Goal: Communication & Community: Answer question/provide support

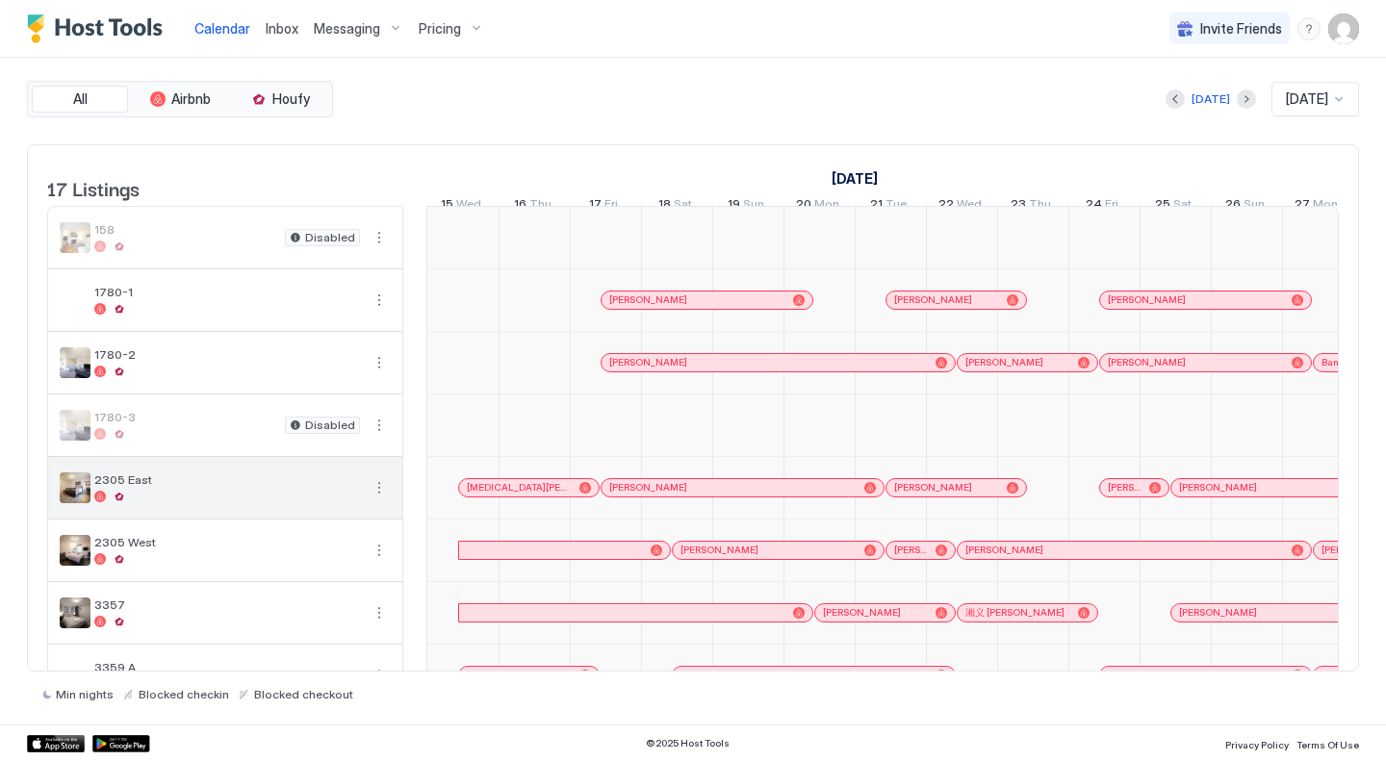
scroll to position [0, 1069]
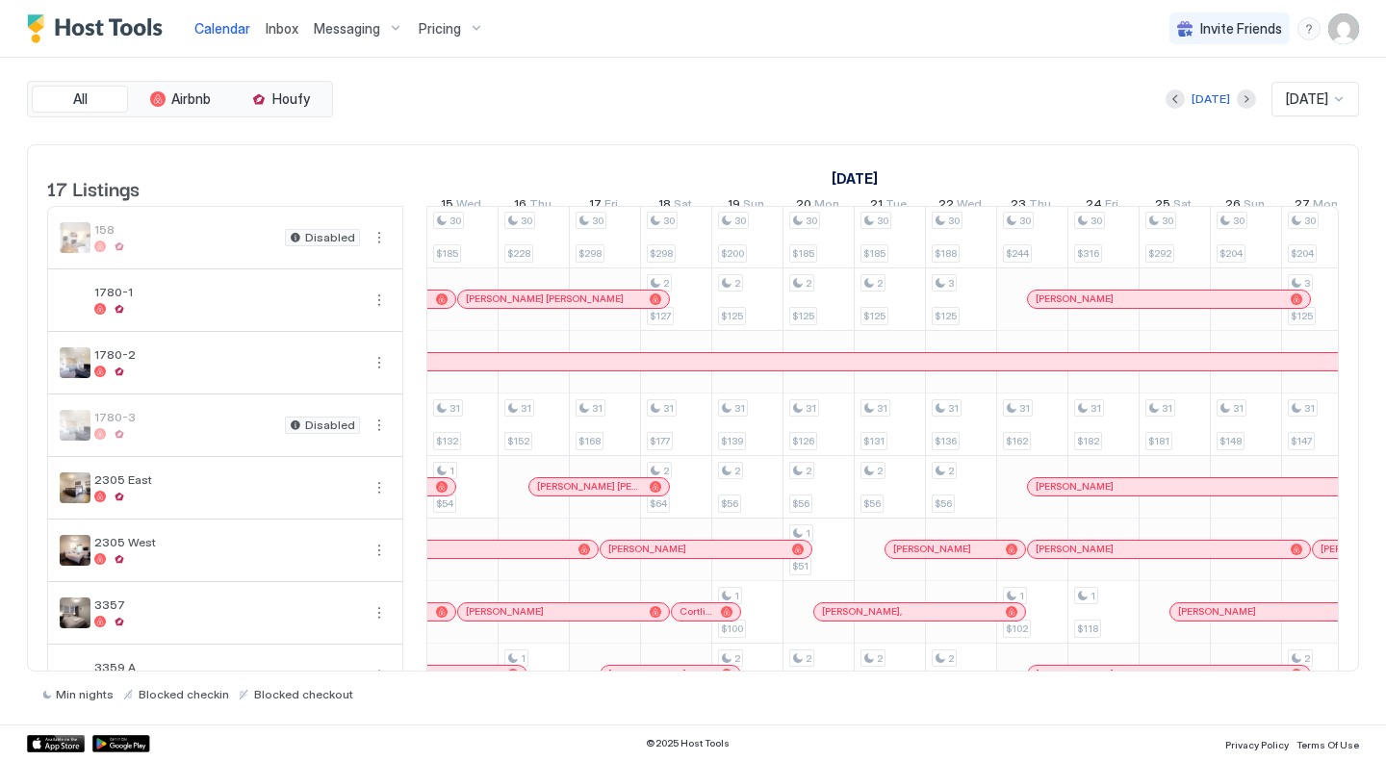
click at [273, 37] on link "Inbox" at bounding box center [282, 28] width 33 height 20
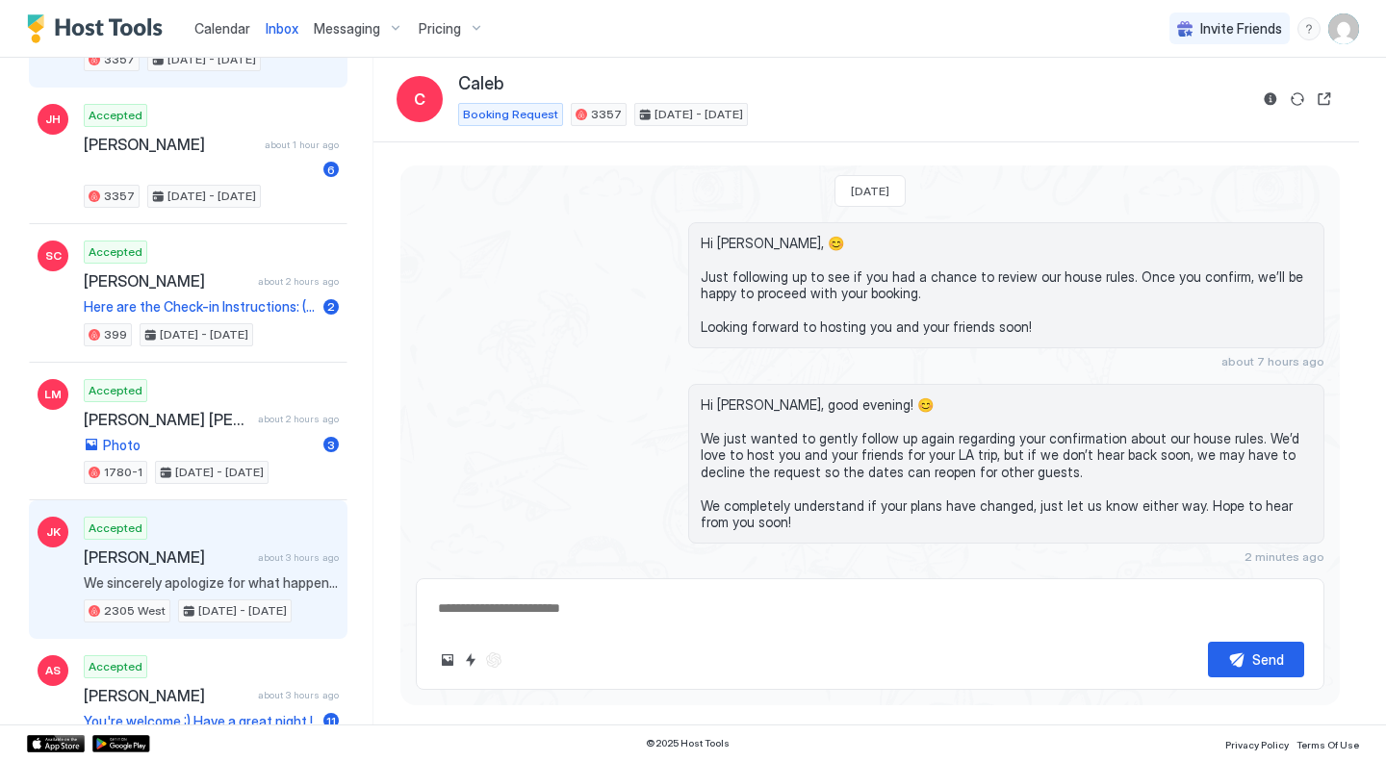
scroll to position [289, 0]
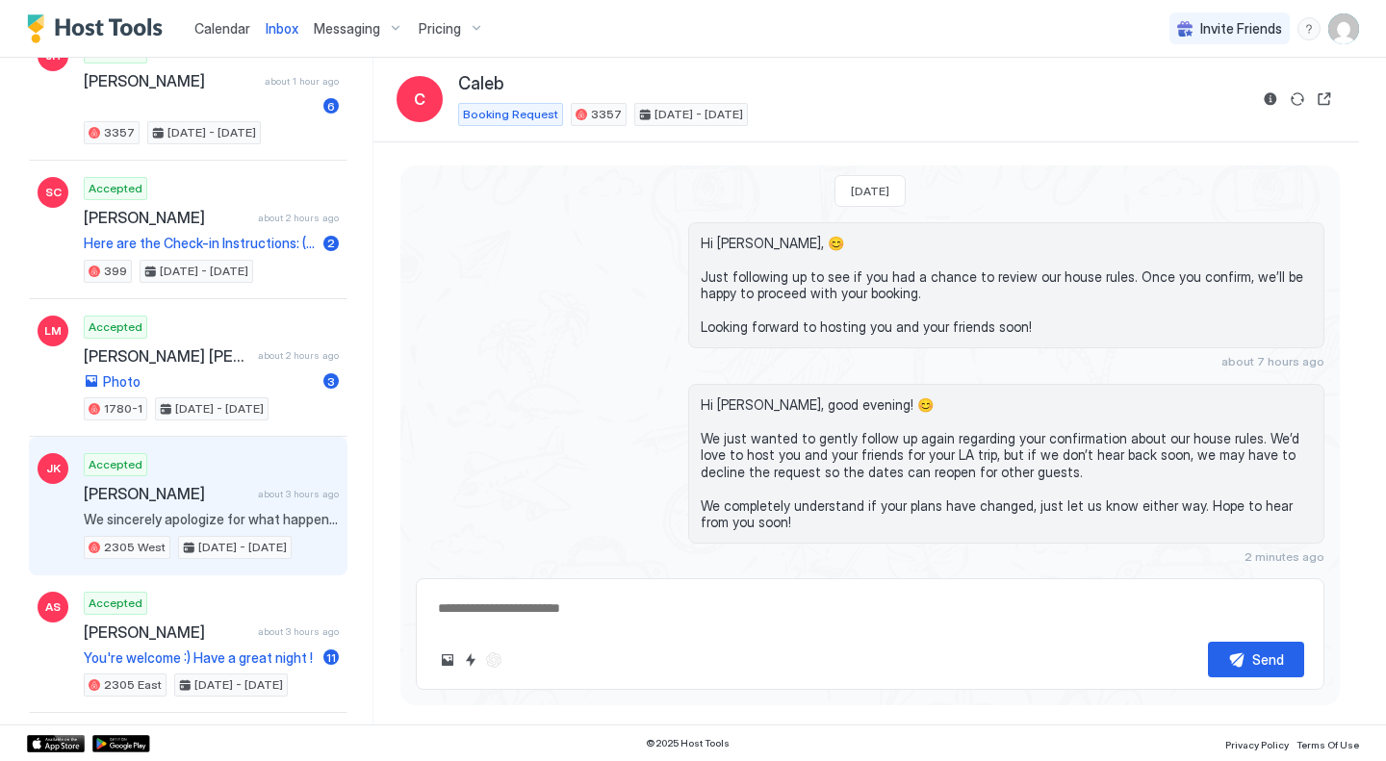
click at [192, 497] on span "[PERSON_NAME]" at bounding box center [167, 493] width 167 height 19
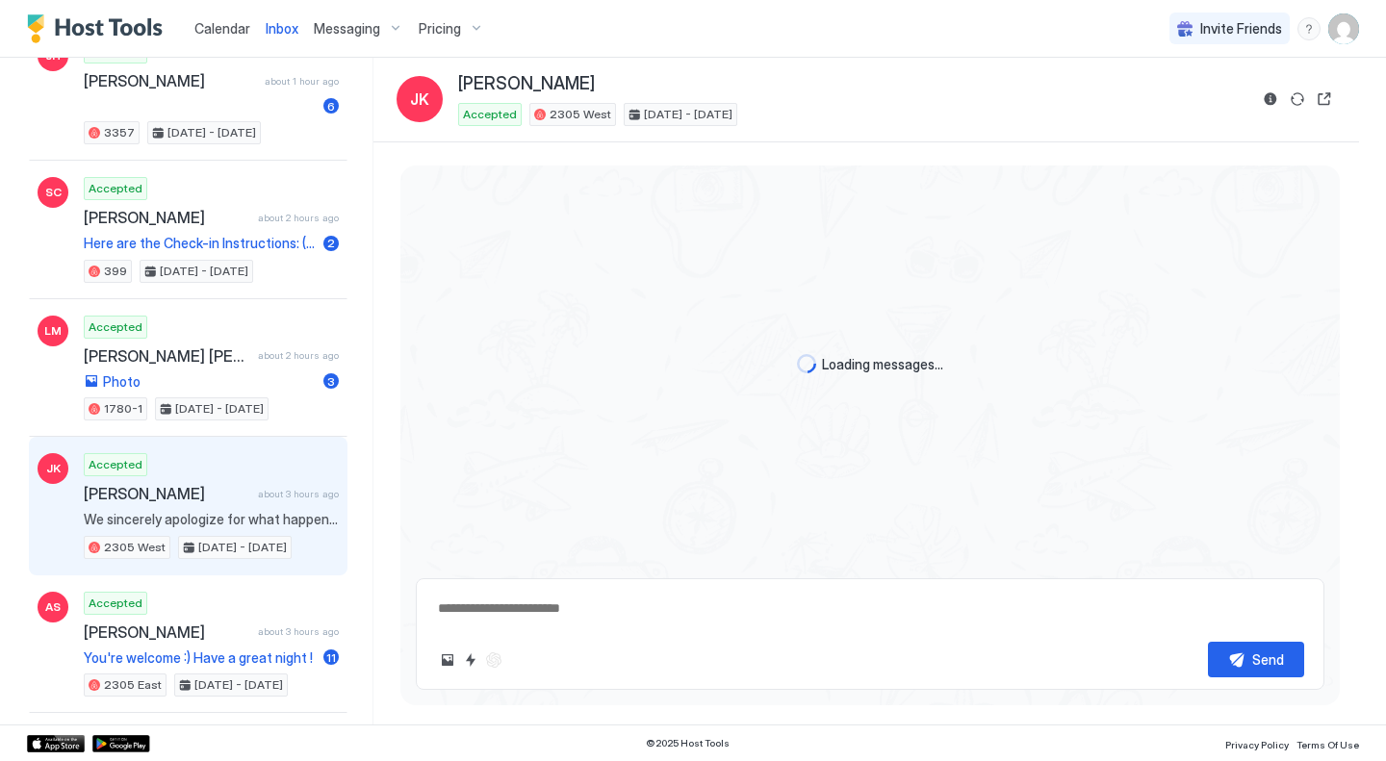
scroll to position [1507, 0]
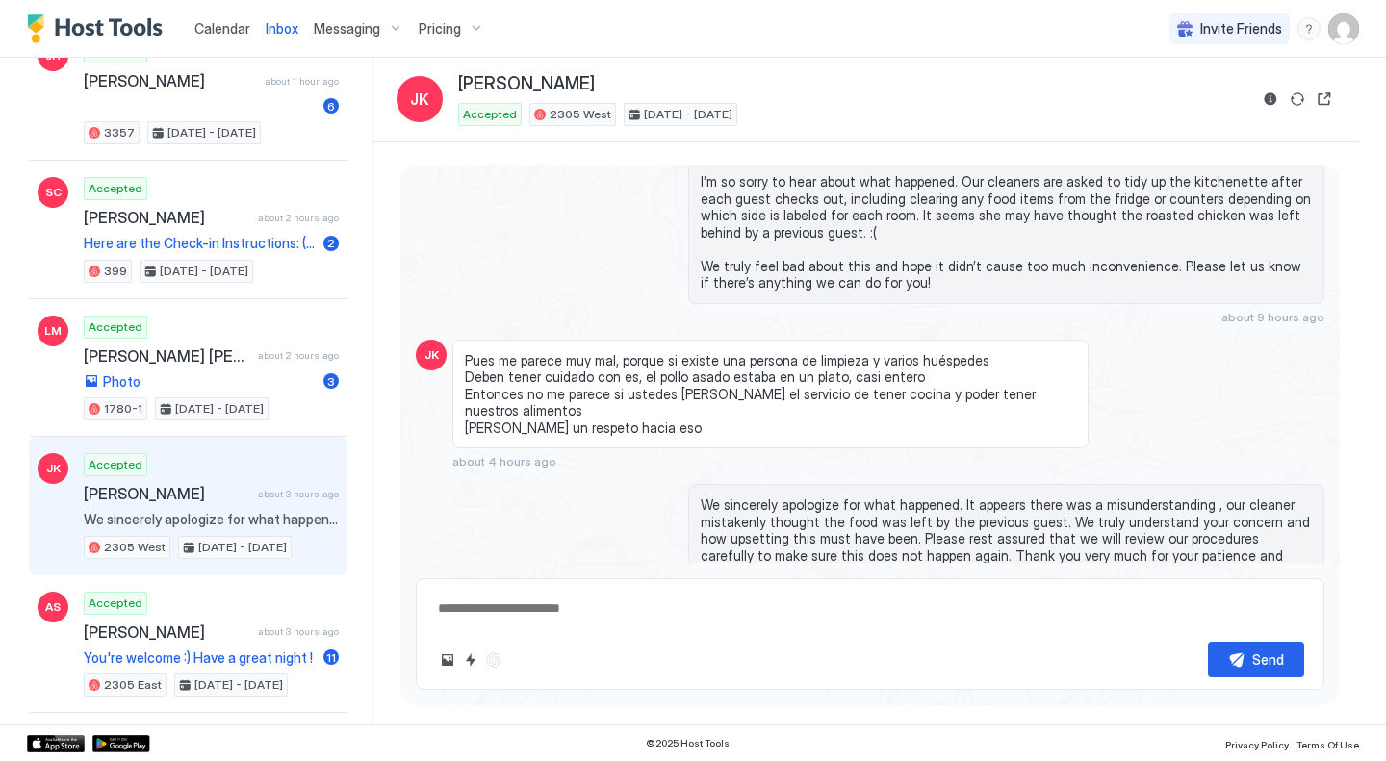
type textarea "*"
click at [634, 495] on div "We sincerely apologize for what happened. It appears there was a misunderstandi…" at bounding box center [870, 549] width 909 height 130
drag, startPoint x: 654, startPoint y: 396, endPoint x: 640, endPoint y: 393, distance: 13.8
click at [598, 384] on span "Pues me parece muy mal, porque si existe una persona de limpieza y varios huésp…" at bounding box center [770, 394] width 611 height 85
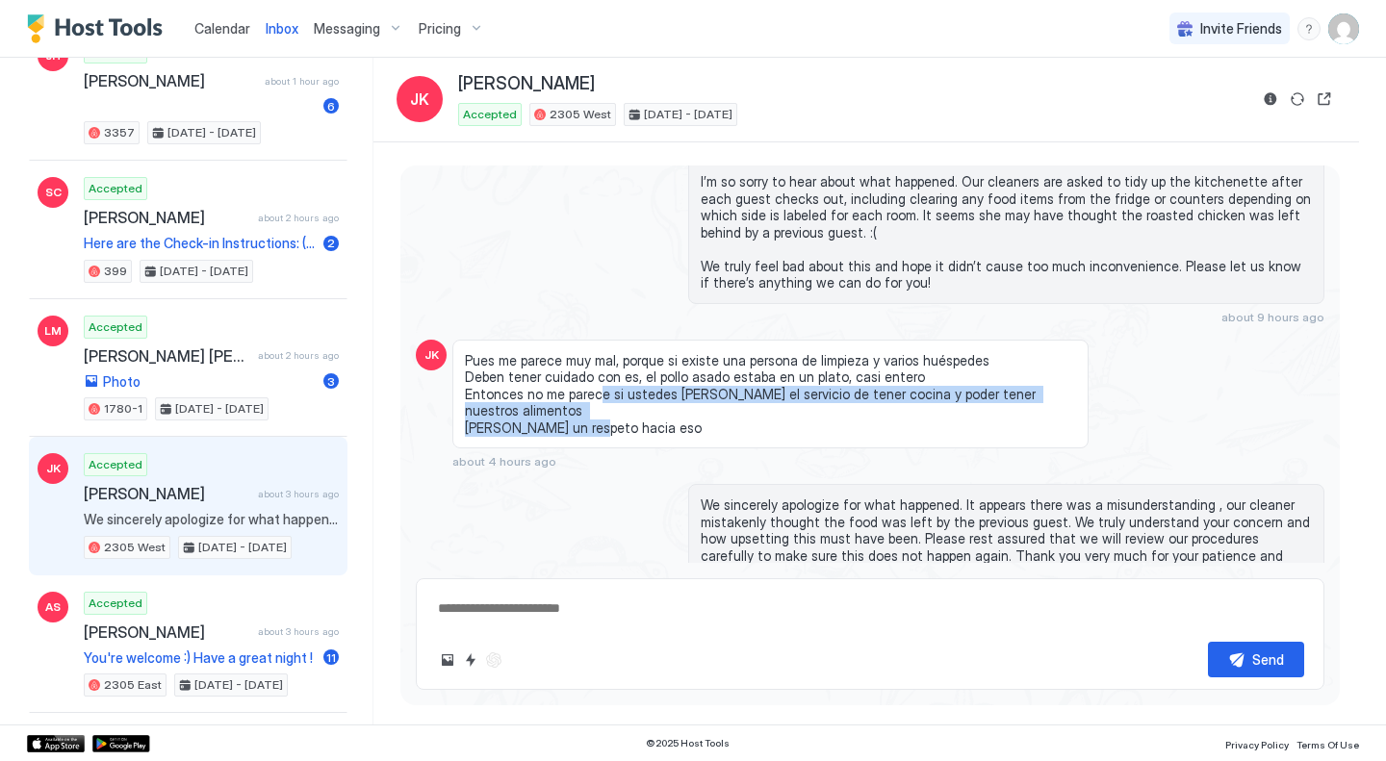
click at [666, 400] on span "Pues me parece muy mal, porque si existe una persona de limpieza y varios huésp…" at bounding box center [770, 394] width 611 height 85
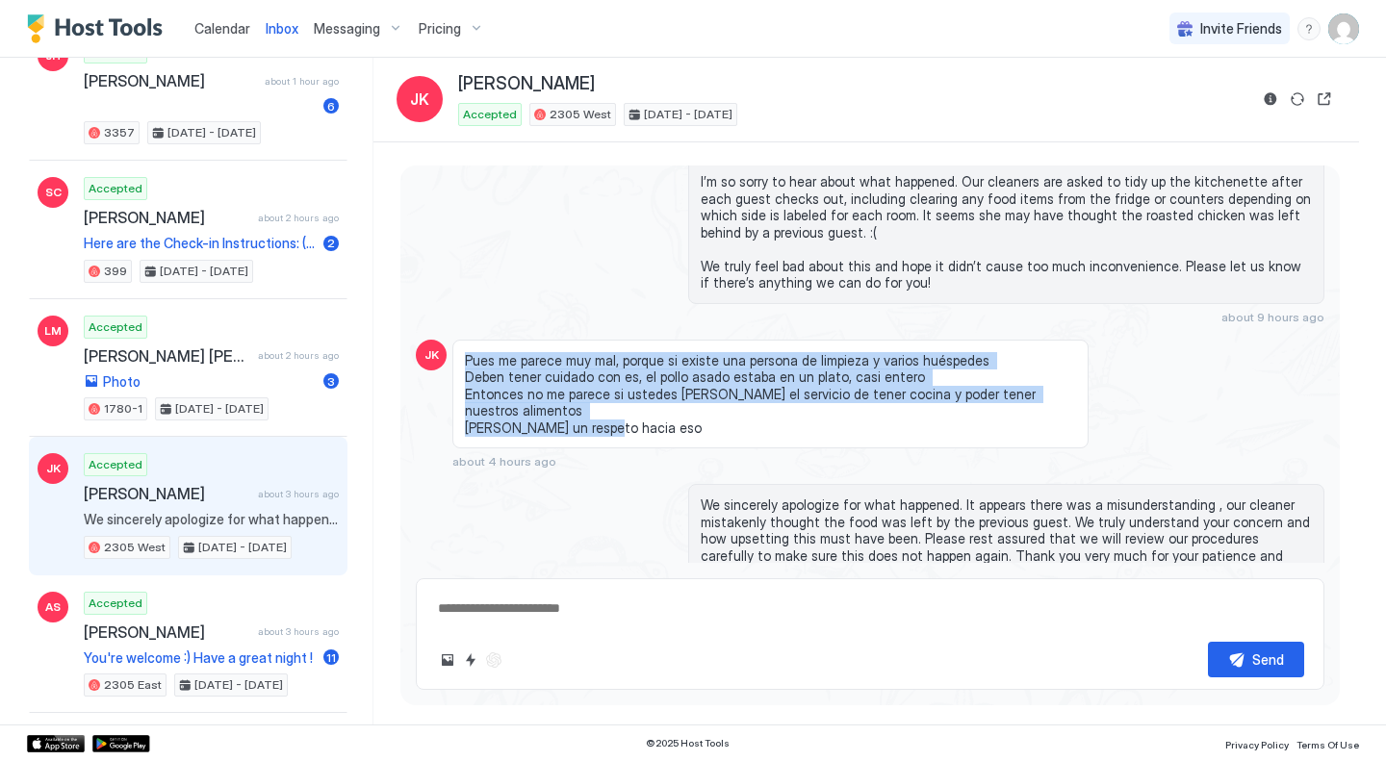
drag, startPoint x: 667, startPoint y: 397, endPoint x: 465, endPoint y: 336, distance: 211.3
click at [465, 352] on span "Pues me parece muy mal, porque si existe una persona de limpieza y varios huésp…" at bounding box center [770, 394] width 611 height 85
copy span "Pues me parece muy mal, porque si existe una persona de limpieza y varios huésp…"
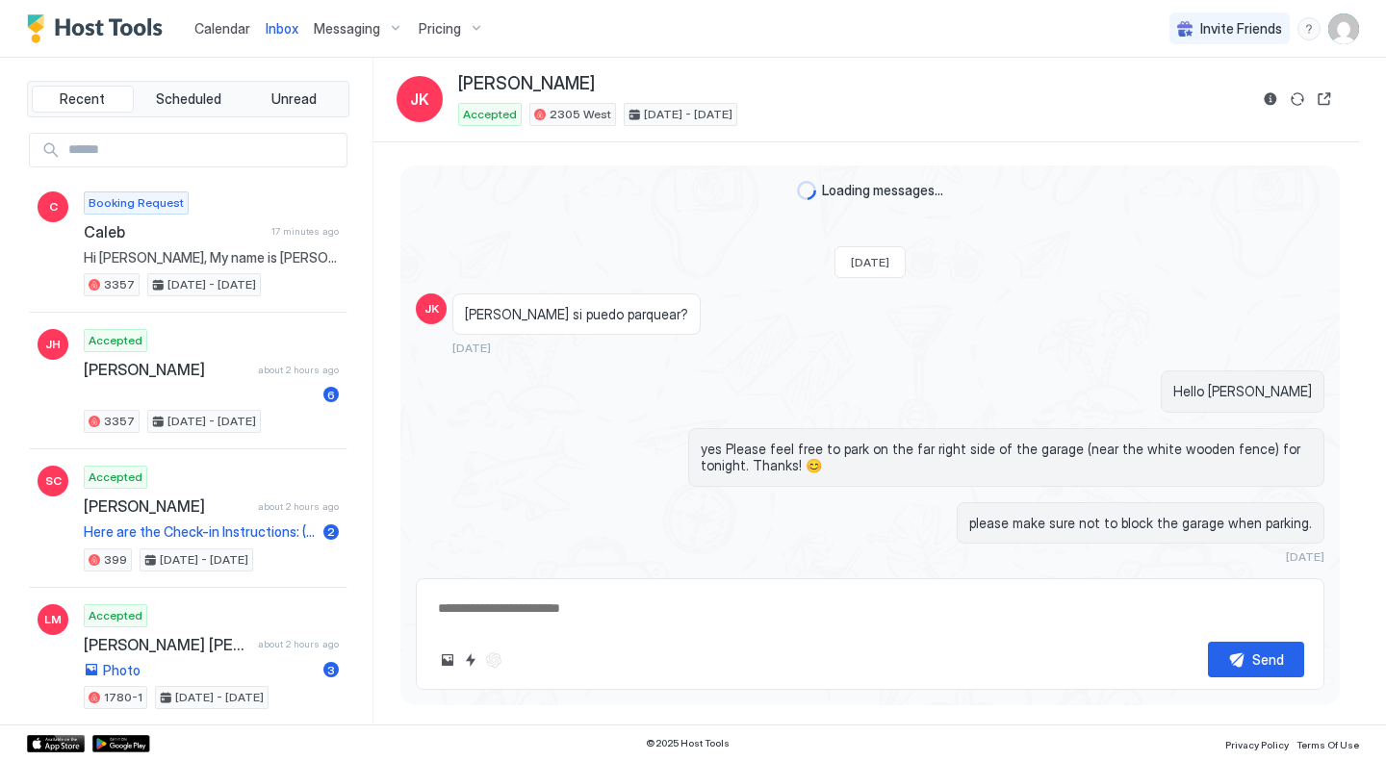
type textarea "*"
